Goal: Information Seeking & Learning: Understand process/instructions

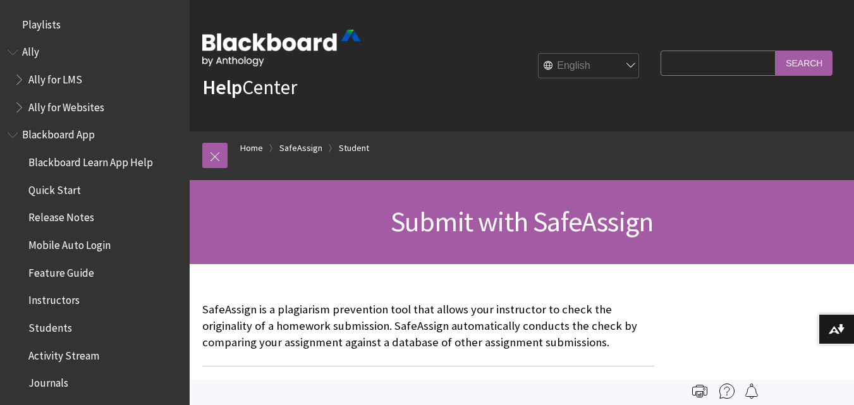
scroll to position [1519, 0]
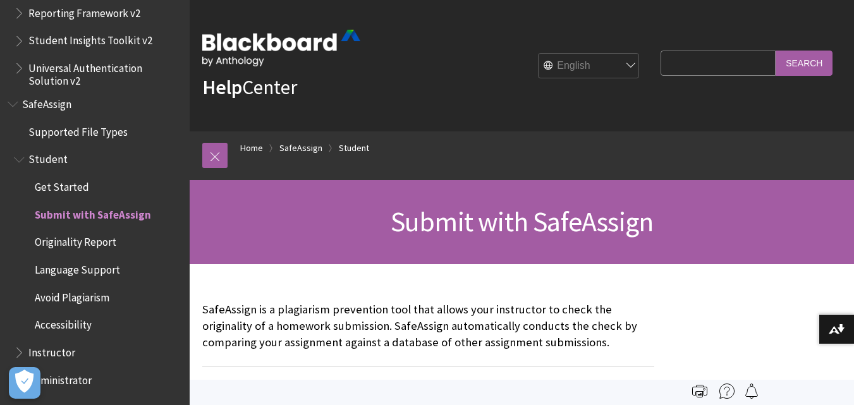
click at [616, 64] on select "English عربية Català Cymraeg Deutsch Español Suomi Français עברית Italiano 日本語 …" at bounding box center [589, 66] width 101 height 25
select select "/es-es/SafeAssign/Student/Submit_SafeAssign"
click at [539, 54] on select "English عربية Català Cymraeg Deutsch Español Suomi Français עברית Italiano 日本語 …" at bounding box center [589, 66] width 101 height 25
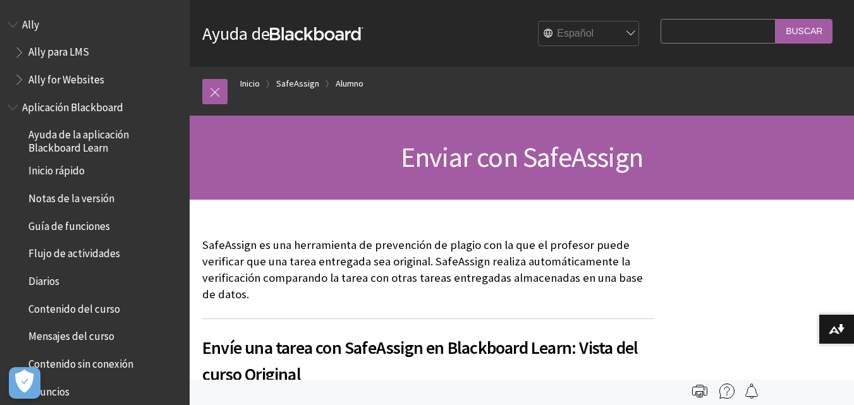
scroll to position [1113, 0]
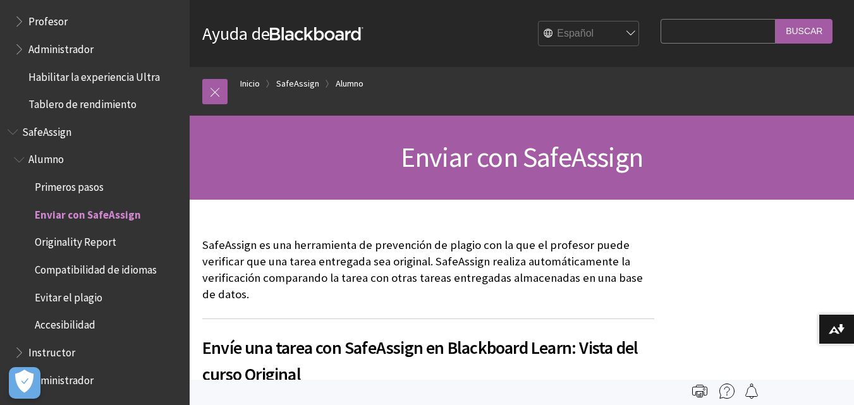
click at [91, 214] on span "Enviar con SafeAssign" at bounding box center [88, 212] width 106 height 17
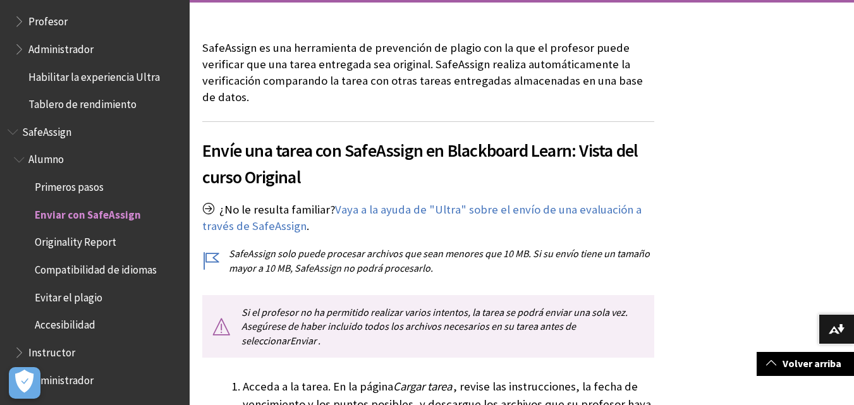
scroll to position [209, 0]
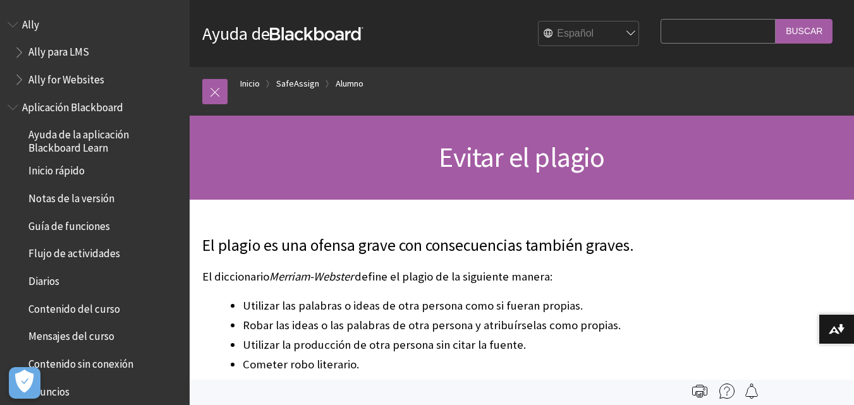
scroll to position [1113, 0]
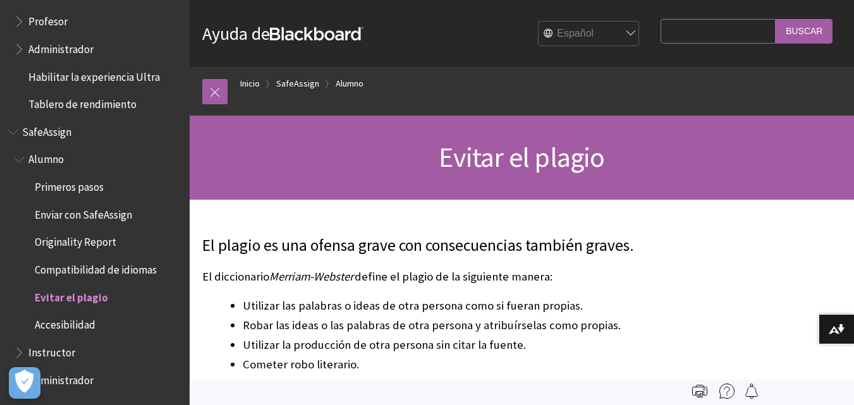
click at [56, 187] on span "Primeros pasos" at bounding box center [69, 184] width 69 height 17
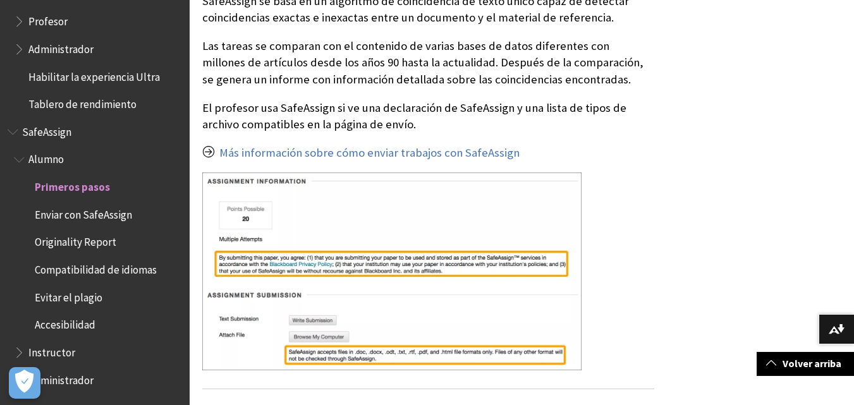
scroll to position [405, 0]
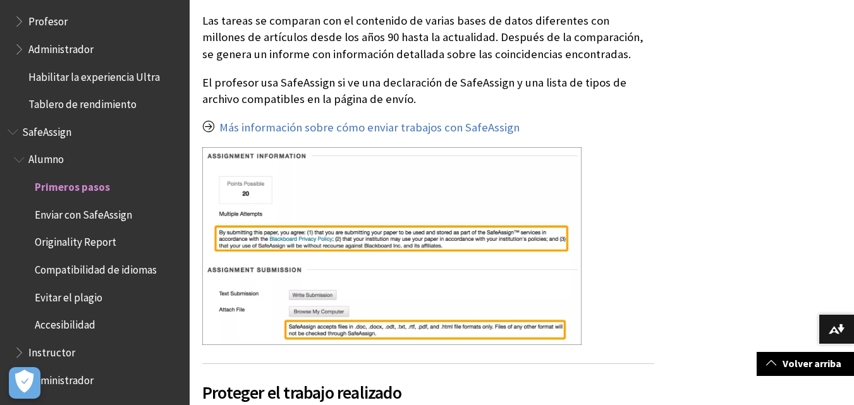
click at [71, 215] on span "Enviar con SafeAssign" at bounding box center [83, 212] width 97 height 17
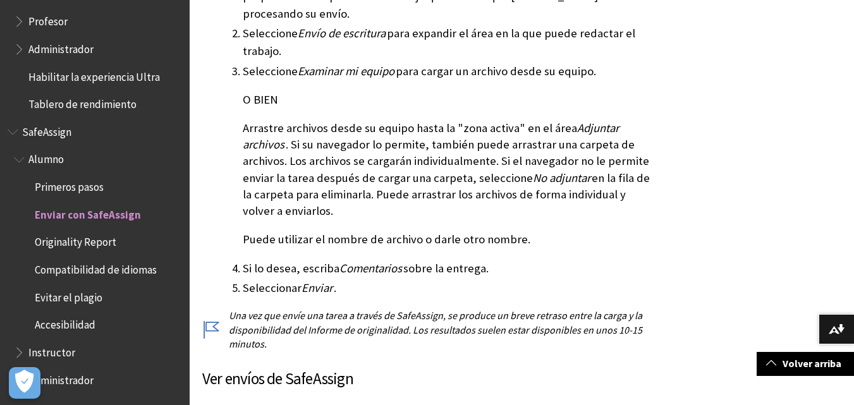
scroll to position [675, 0]
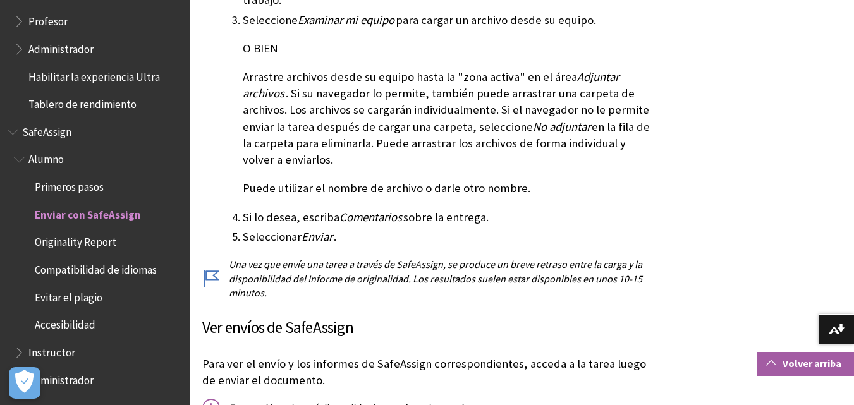
click at [771, 361] on span at bounding box center [771, 363] width 10 height 10
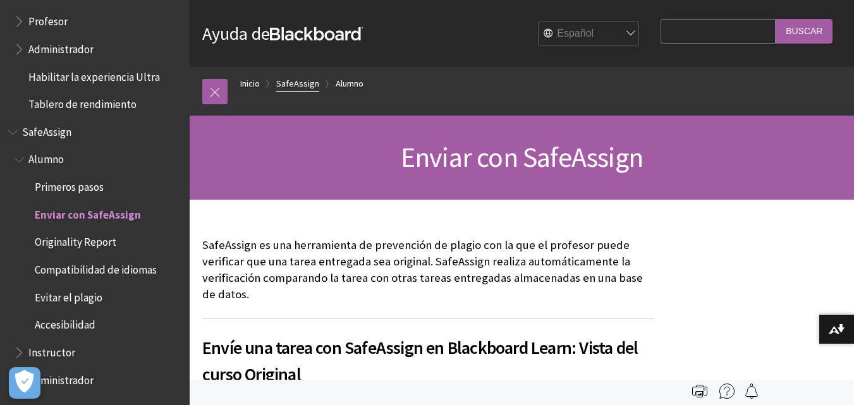
click at [298, 82] on link "SafeAssign" at bounding box center [297, 84] width 43 height 16
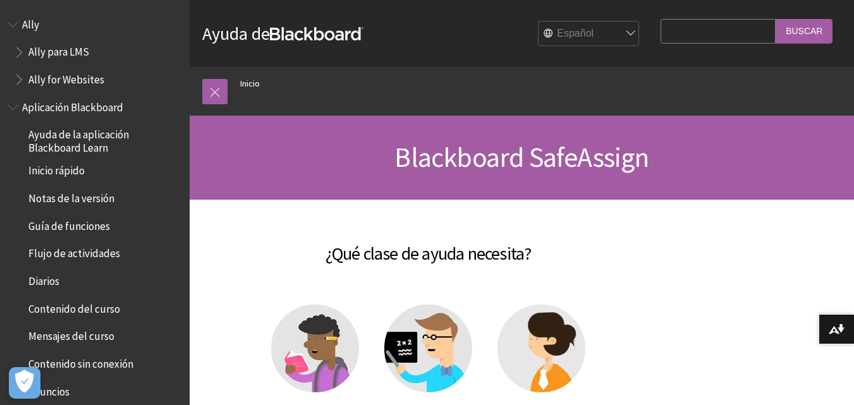
scroll to position [948, 0]
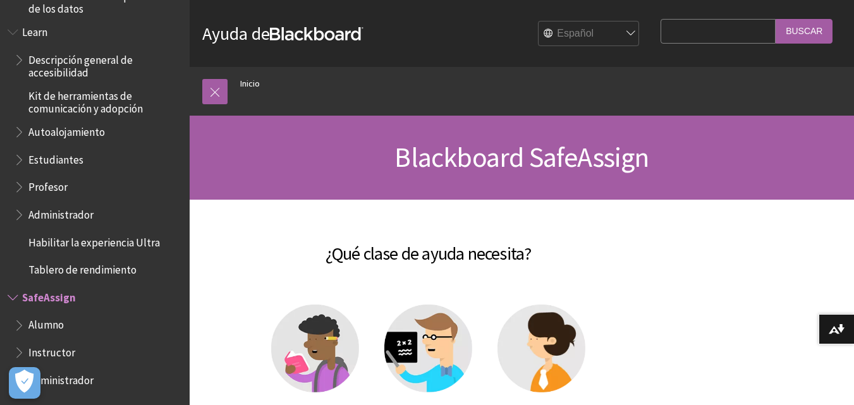
click at [48, 322] on span "Alumno" at bounding box center [45, 323] width 35 height 17
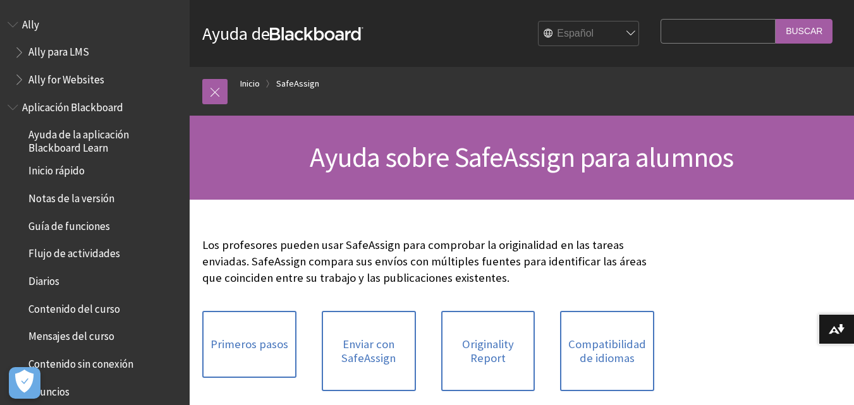
scroll to position [1113, 0]
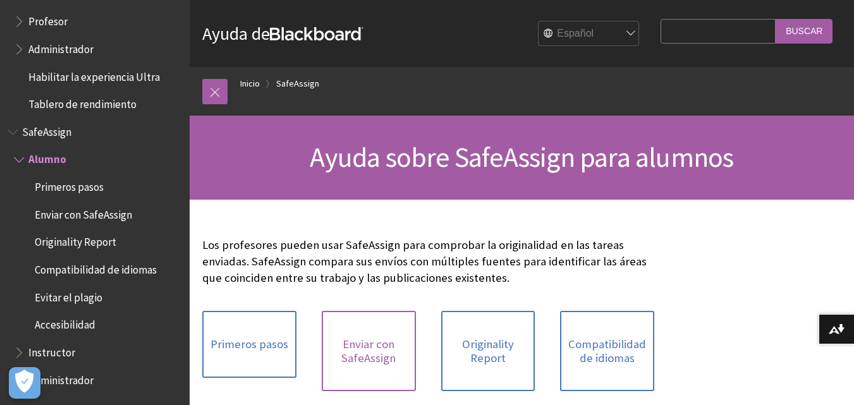
click at [362, 350] on link "Enviar con SafeAssign" at bounding box center [369, 351] width 94 height 80
click at [216, 89] on link at bounding box center [214, 91] width 25 height 25
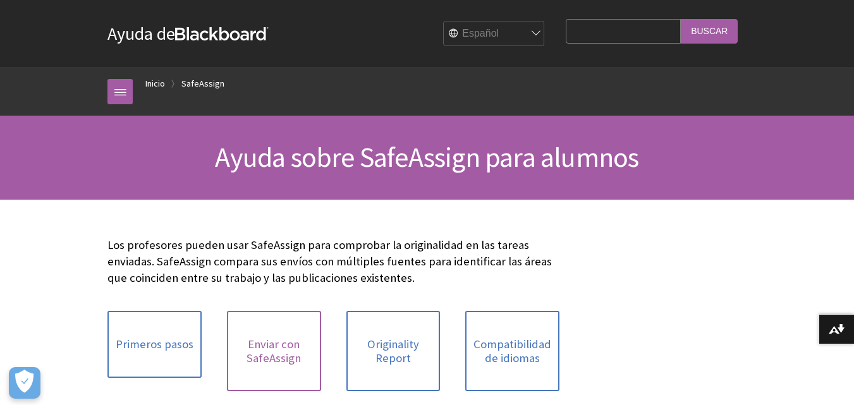
click at [290, 358] on link "Enviar con SafeAssign" at bounding box center [274, 351] width 94 height 80
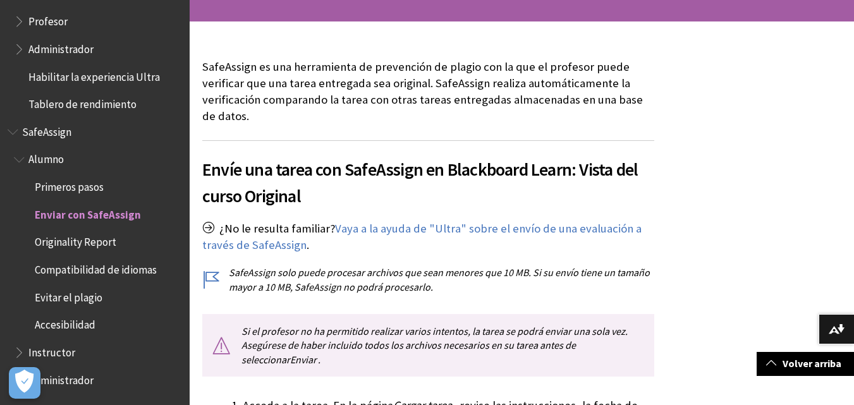
scroll to position [202, 0]
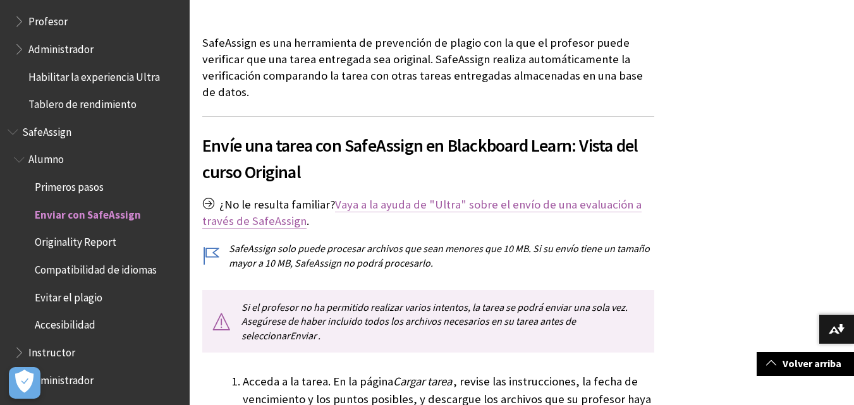
click at [444, 204] on link "Vaya a la ayuda de "Ultra" sobre el envío de una evaluación a través de SafeAss…" at bounding box center [421, 213] width 439 height 32
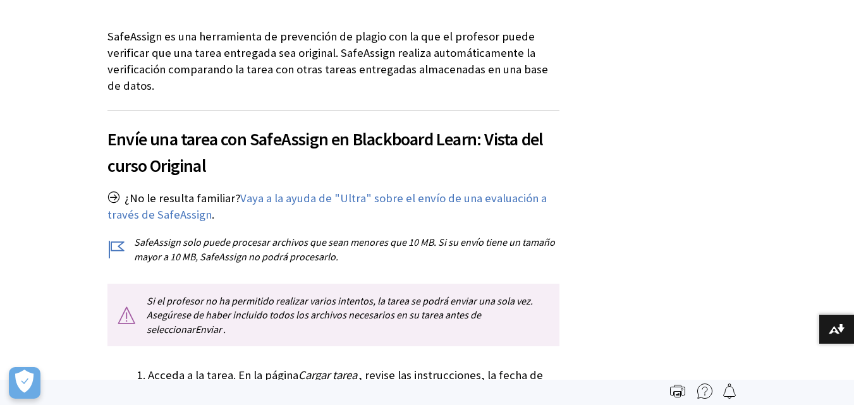
scroll to position [1113, 0]
